Goal: Information Seeking & Learning: Learn about a topic

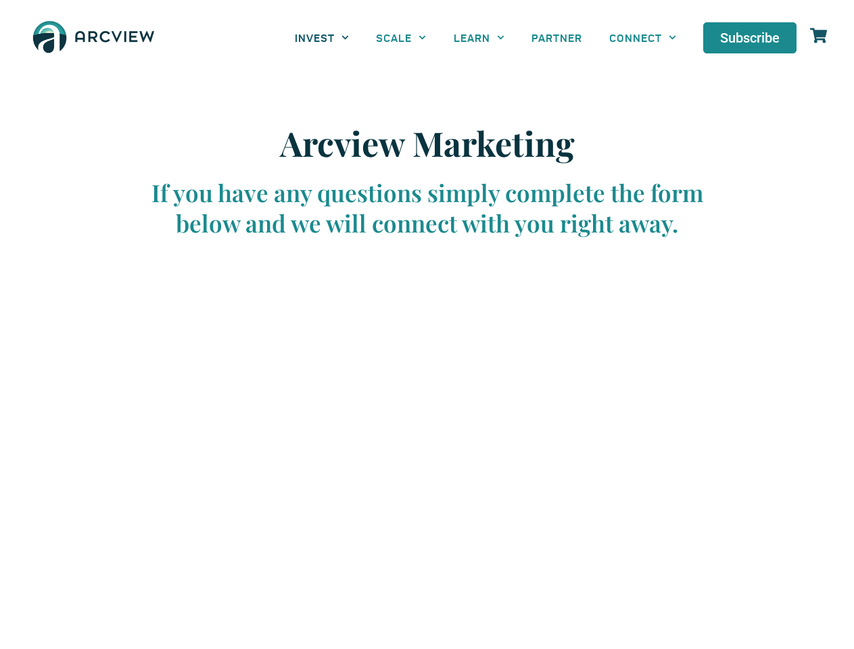
click at [322, 37] on link "INVEST" at bounding box center [321, 37] width 81 height 30
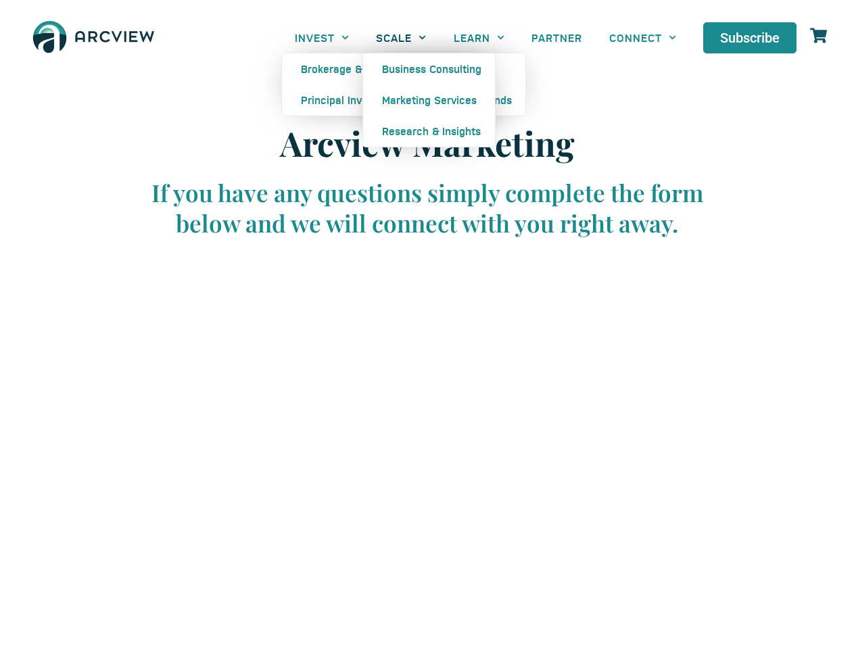
click at [401, 37] on link "SCALE" at bounding box center [400, 37] width 77 height 30
click at [479, 37] on link "LEARN" at bounding box center [479, 37] width 78 height 30
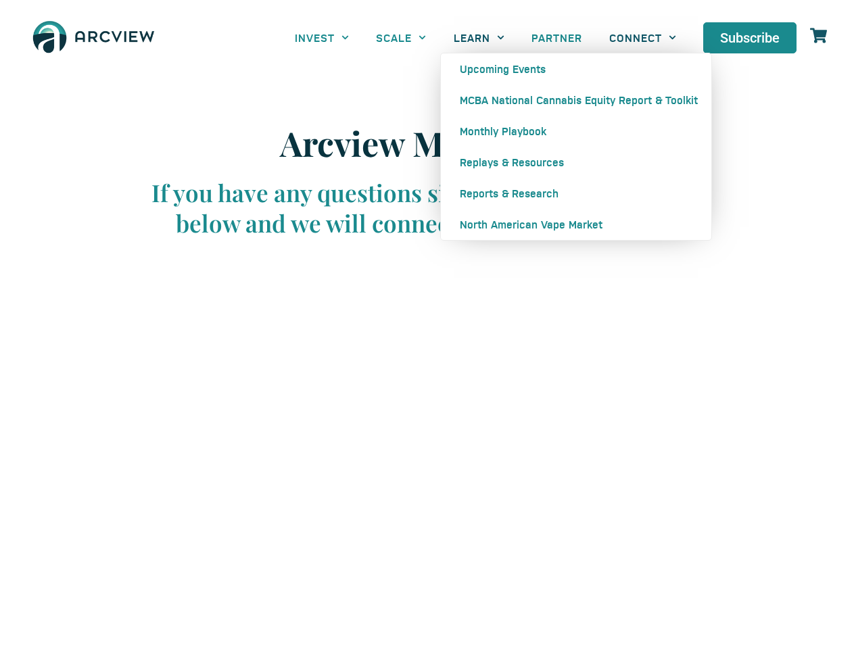
click at [642, 37] on link "CONNECT" at bounding box center [643, 37] width 94 height 30
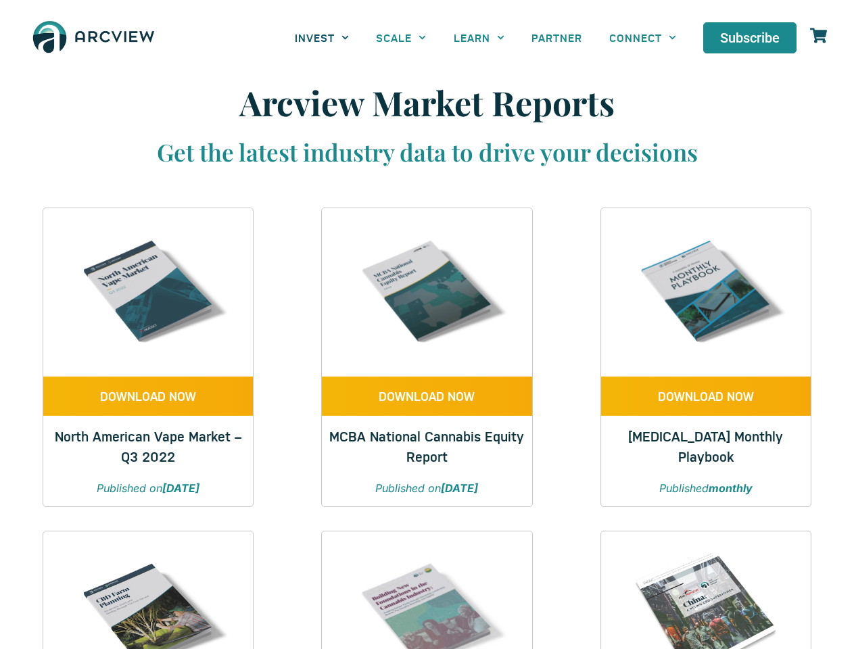
click at [322, 37] on link "INVEST" at bounding box center [321, 37] width 81 height 30
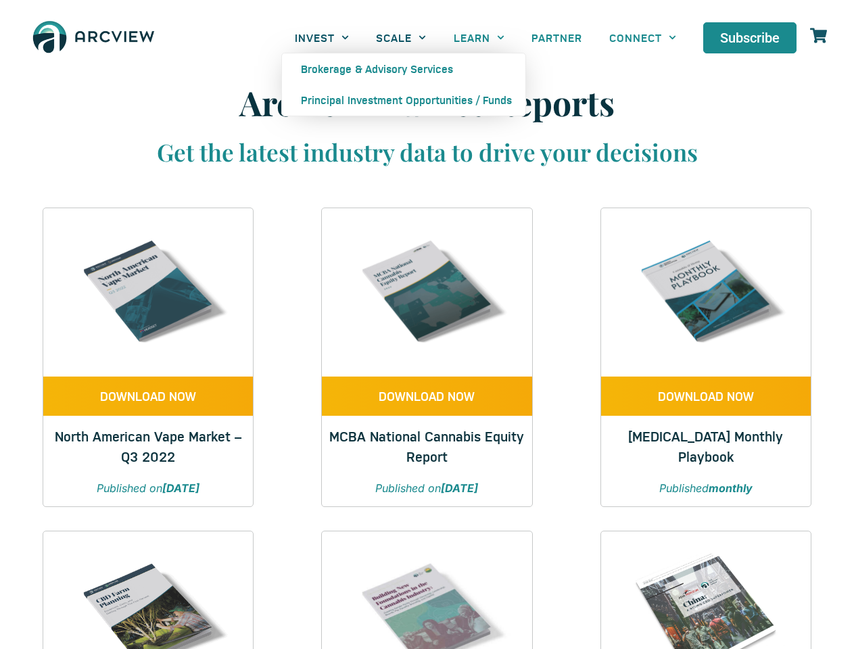
click at [401, 37] on link "SCALE" at bounding box center [400, 37] width 77 height 30
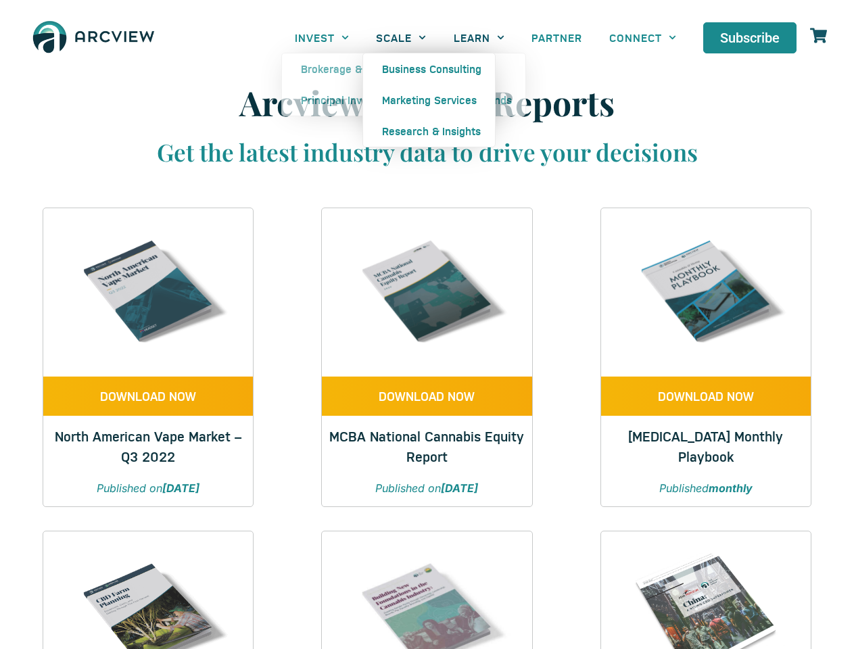
click at [479, 37] on link "LEARN" at bounding box center [479, 37] width 78 height 30
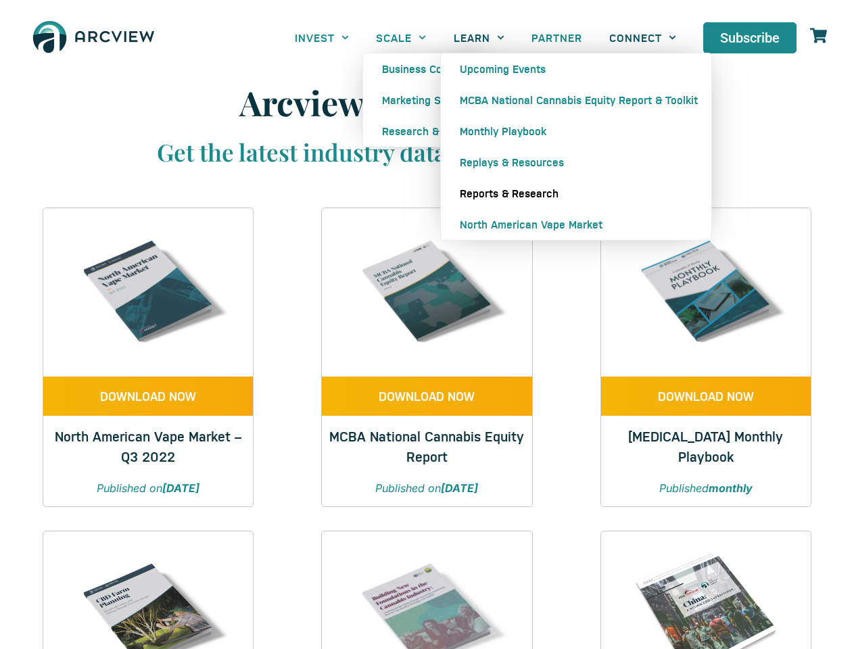
click at [642, 37] on link "CONNECT" at bounding box center [643, 37] width 94 height 30
